Goal: Go to known website: Access a specific website the user already knows

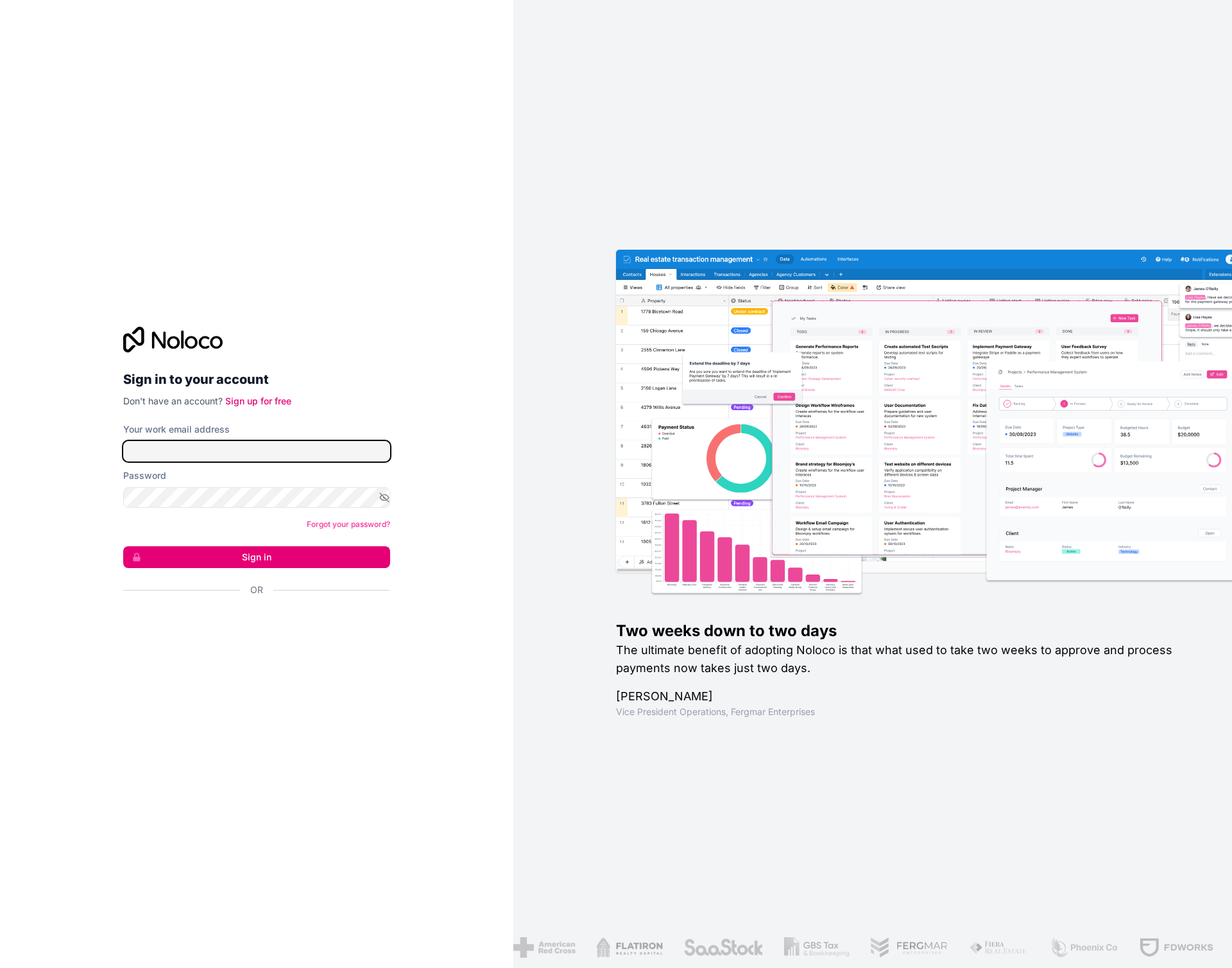
click at [298, 450] on input "Your work email address" at bounding box center [257, 451] width 267 height 20
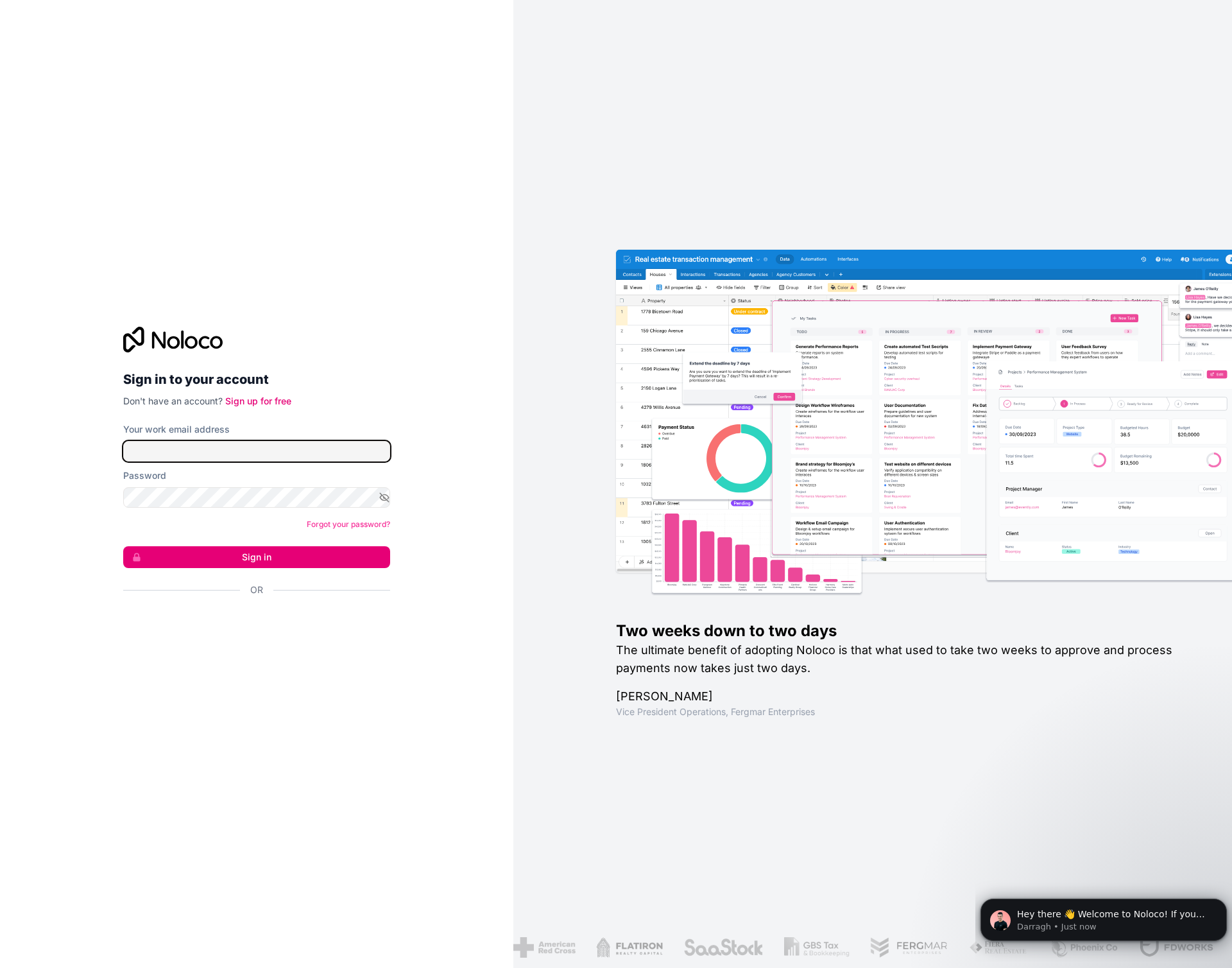
type input "eugene@anawi.co.za"
click at [383, 497] on icon "button" at bounding box center [384, 497] width 2 height 2
click at [268, 556] on button "Sign in" at bounding box center [257, 557] width 267 height 22
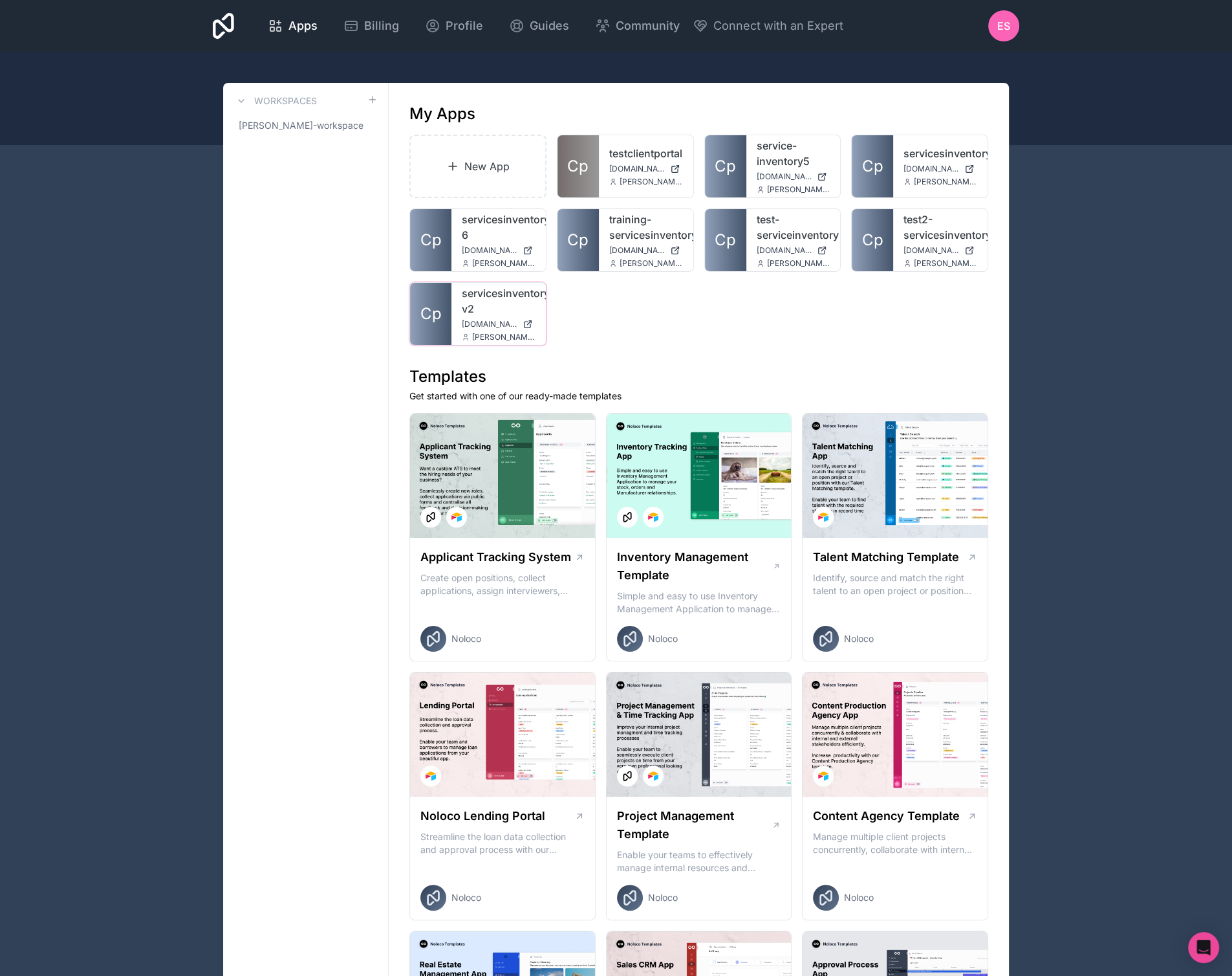
click at [477, 326] on span "[DOMAIN_NAME]" at bounding box center [490, 324] width 56 height 10
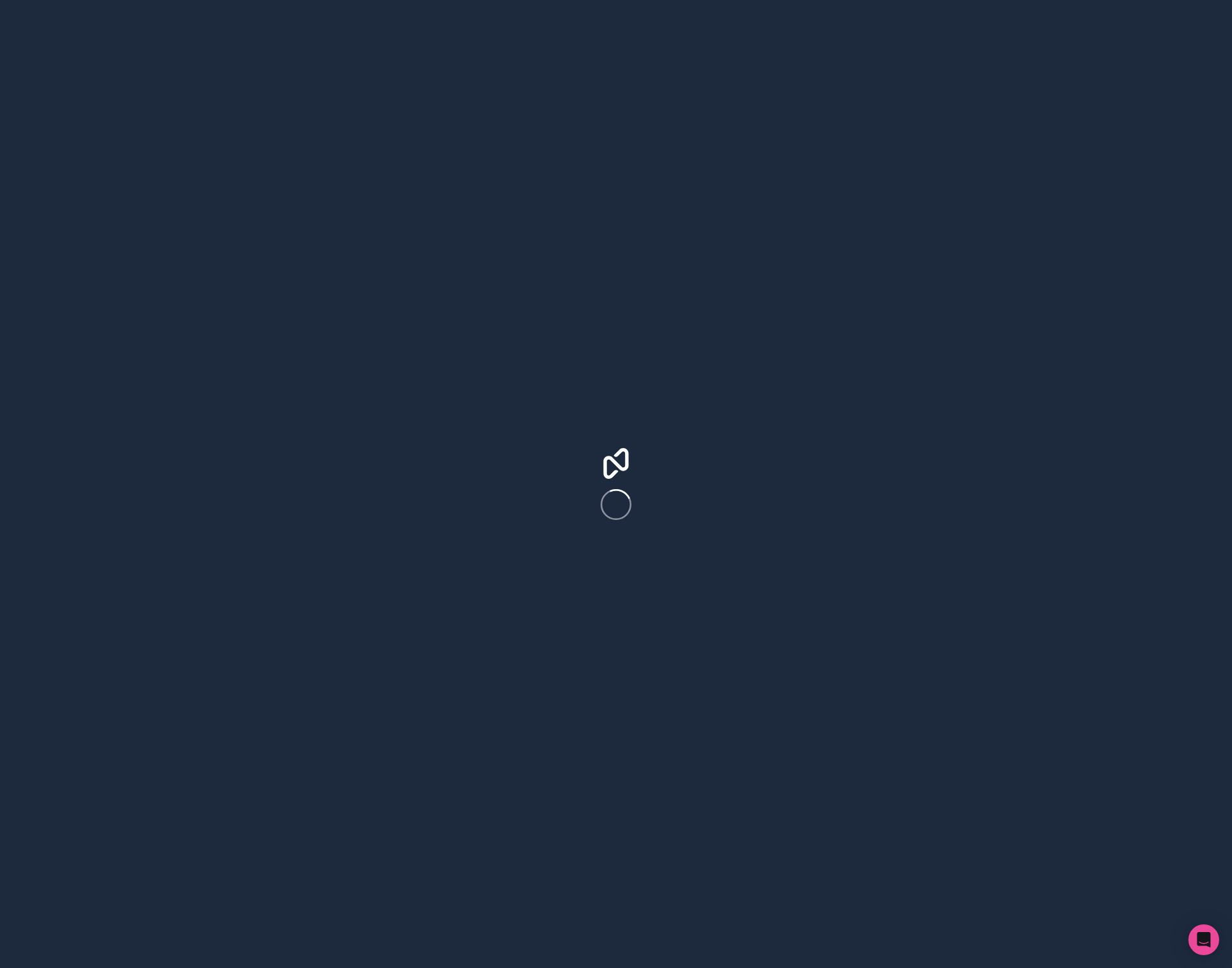
click at [25, 41] on div at bounding box center [616, 484] width 1232 height 968
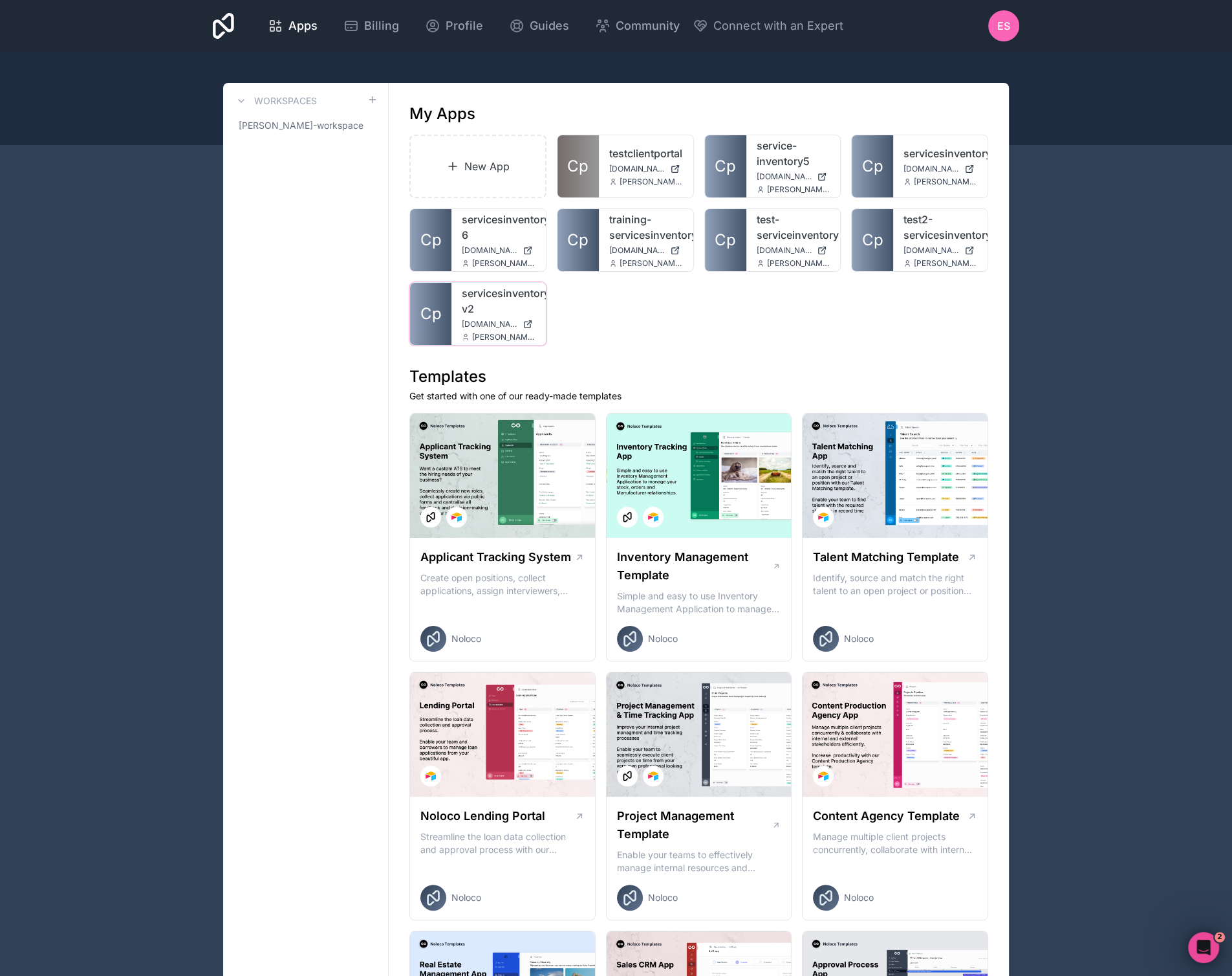
click at [470, 310] on link "servicesinventory-v2" at bounding box center [499, 301] width 74 height 31
